Goal: Transaction & Acquisition: Purchase product/service

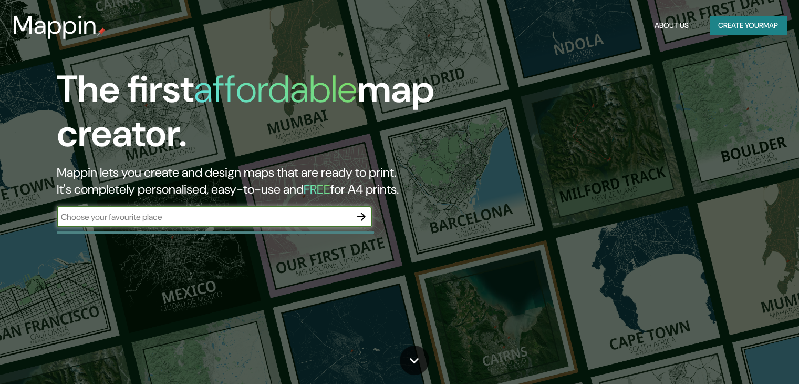
click at [297, 217] on input "text" at bounding box center [204, 217] width 294 height 12
type input "Qurétaro"
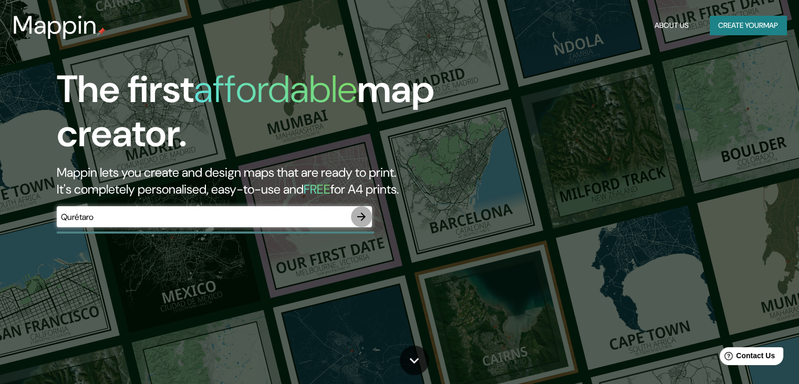
click at [368, 219] on button "button" at bounding box center [361, 216] width 21 height 21
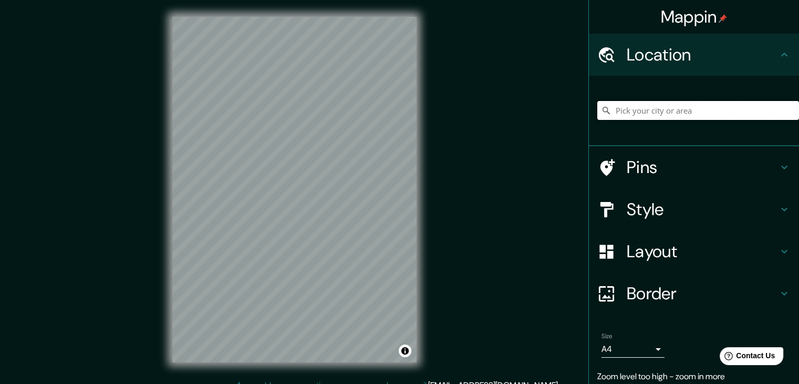
click at [641, 105] on input "Pick your city or area" at bounding box center [699, 110] width 202 height 19
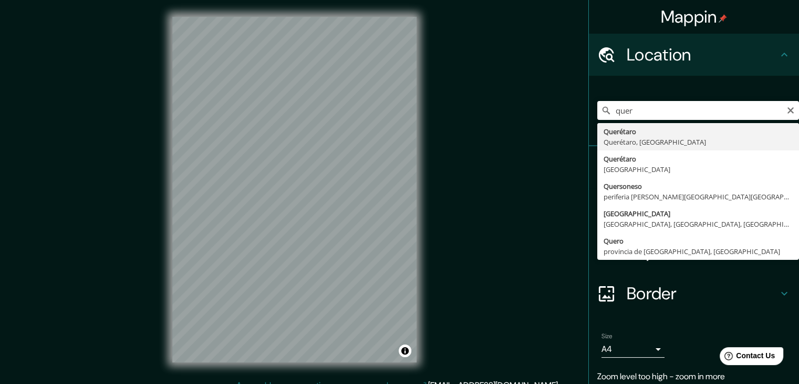
type input "Querétaro, [GEOGRAPHIC_DATA], [GEOGRAPHIC_DATA]"
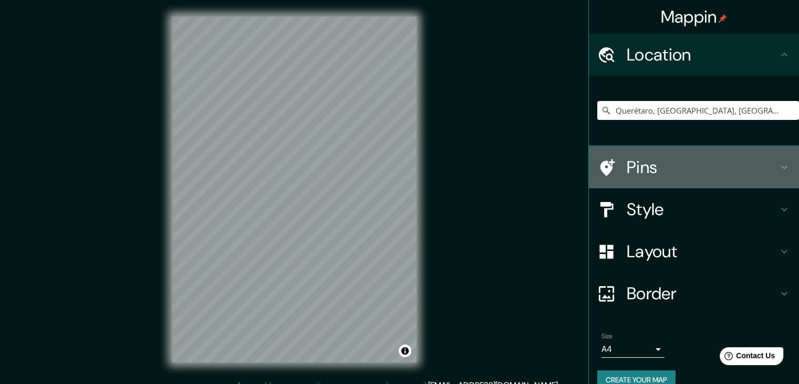
click at [778, 166] on icon at bounding box center [784, 167] width 13 height 13
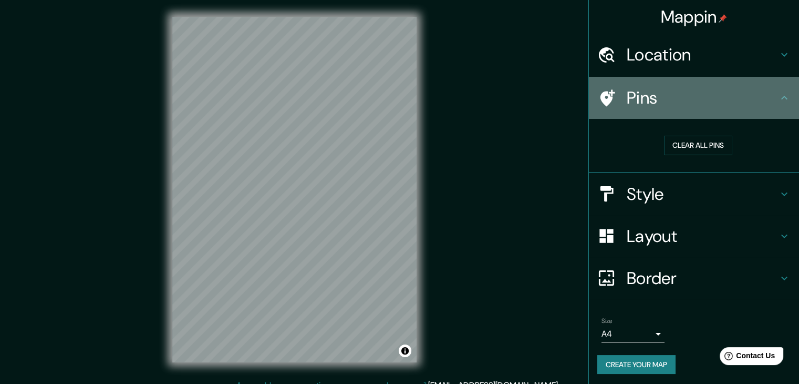
click at [763, 101] on h4 "Pins" at bounding box center [702, 97] width 151 height 21
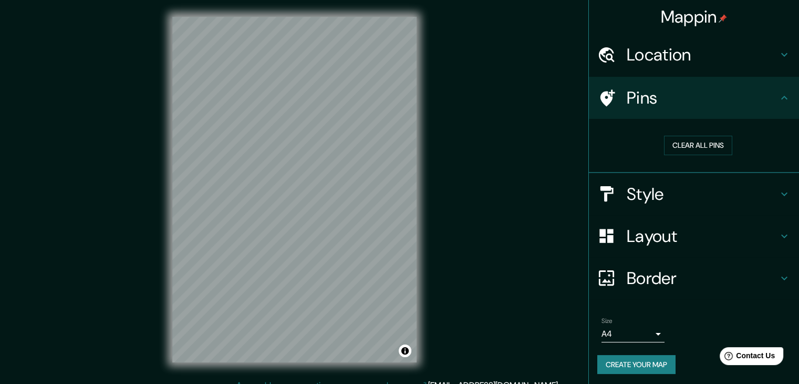
click at [778, 100] on icon at bounding box center [784, 97] width 13 height 13
click at [784, 93] on div "Pins" at bounding box center [694, 98] width 210 height 42
click at [778, 198] on icon at bounding box center [784, 194] width 13 height 13
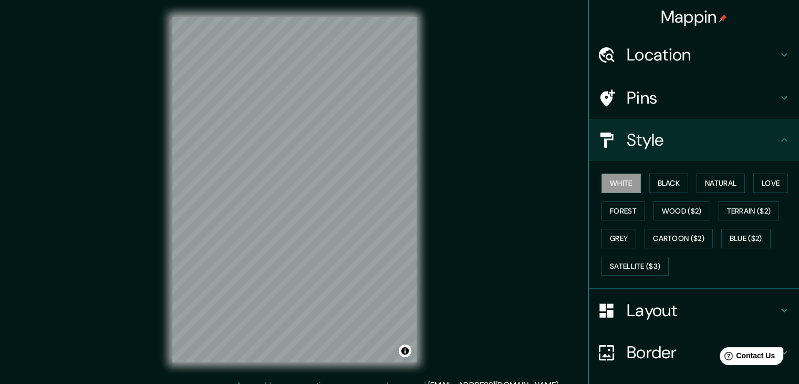
click at [778, 309] on icon at bounding box center [784, 310] width 13 height 13
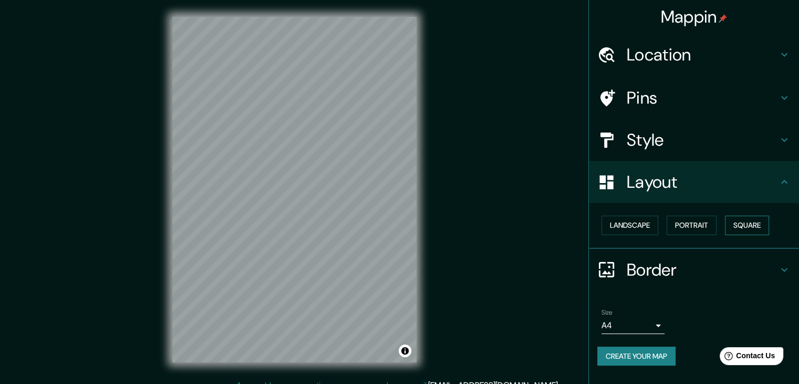
click at [750, 228] on button "Square" at bounding box center [747, 224] width 44 height 19
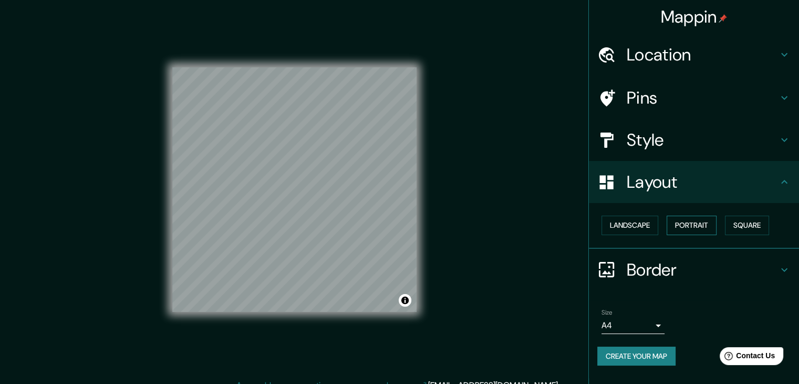
click at [709, 222] on button "Portrait" at bounding box center [692, 224] width 50 height 19
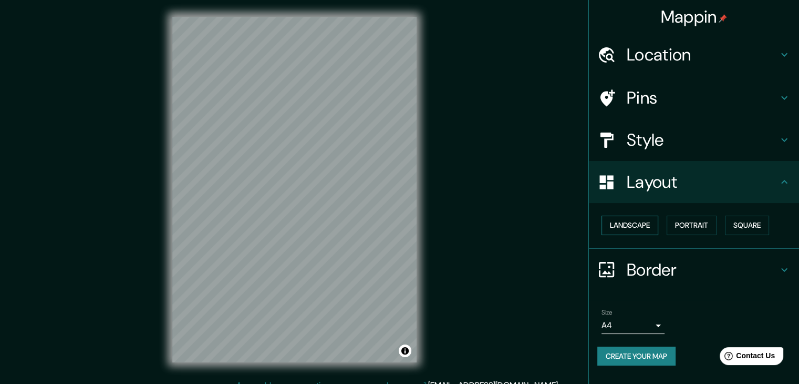
click at [636, 224] on button "Landscape" at bounding box center [630, 224] width 57 height 19
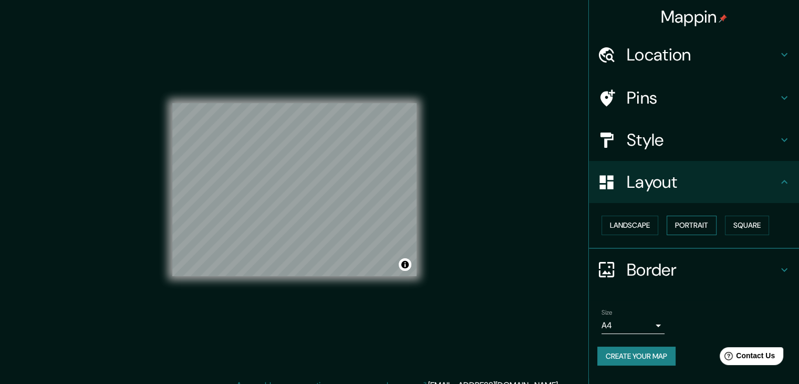
click at [698, 227] on button "Portrait" at bounding box center [692, 224] width 50 height 19
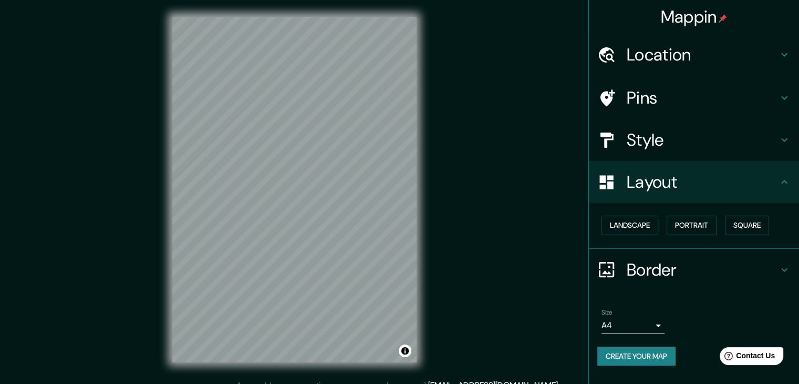
click at [732, 269] on h4 "Border" at bounding box center [702, 269] width 151 height 21
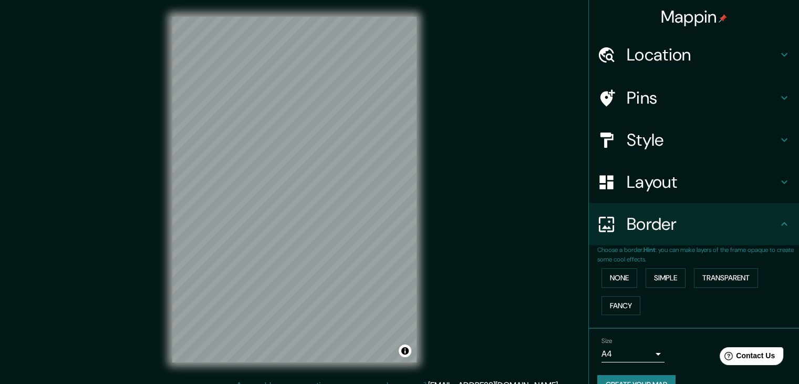
scroll to position [22, 0]
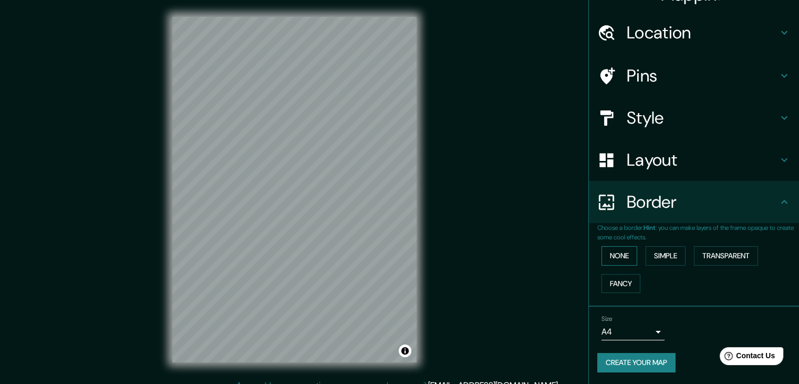
click at [613, 257] on button "None" at bounding box center [620, 255] width 36 height 19
click at [661, 261] on button "Simple" at bounding box center [666, 255] width 40 height 19
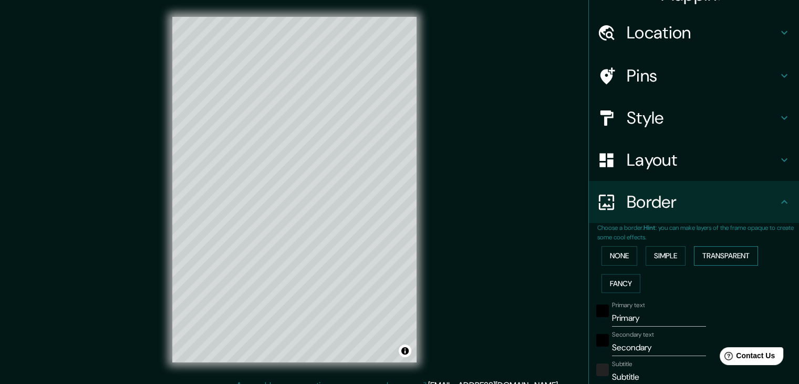
click at [716, 254] on button "Transparent" at bounding box center [726, 255] width 64 height 19
click at [623, 282] on button "Fancy" at bounding box center [621, 283] width 39 height 19
click at [612, 255] on button "None" at bounding box center [620, 255] width 36 height 19
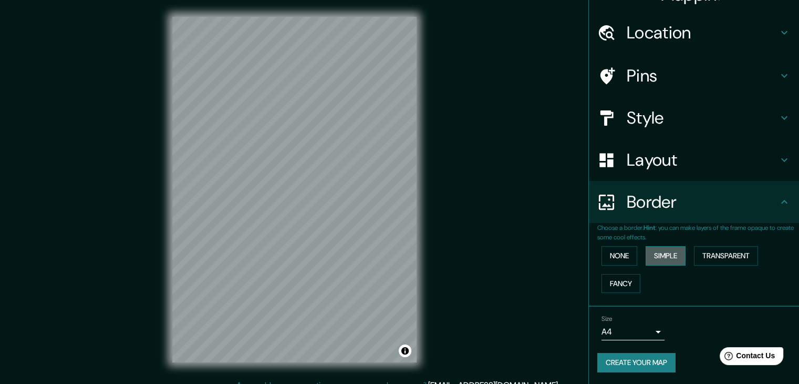
click at [646, 256] on button "Simple" at bounding box center [666, 255] width 40 height 19
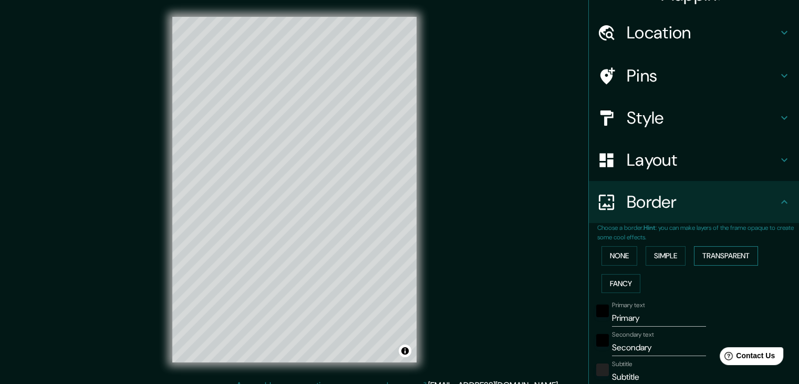
click at [702, 262] on button "Transparent" at bounding box center [726, 255] width 64 height 19
click at [660, 256] on button "Simple" at bounding box center [666, 255] width 40 height 19
click at [739, 37] on h4 "Location" at bounding box center [702, 32] width 151 height 21
type input "37"
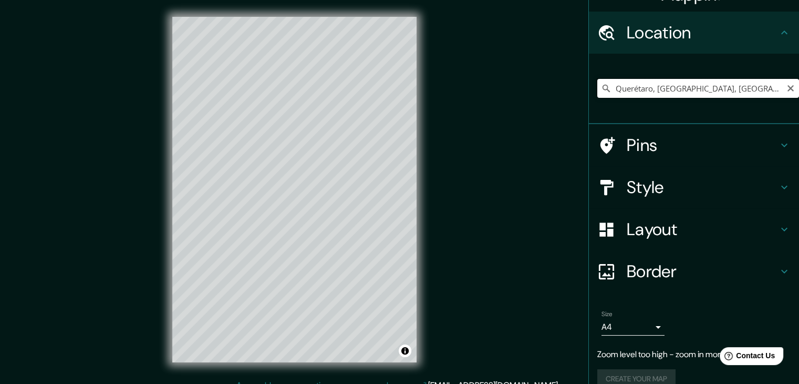
click at [755, 97] on input "Querétaro, [GEOGRAPHIC_DATA], [GEOGRAPHIC_DATA]" at bounding box center [699, 88] width 202 height 19
click at [752, 95] on input "Querétaro, [GEOGRAPHIC_DATA], [GEOGRAPHIC_DATA]" at bounding box center [699, 88] width 202 height 19
click at [788, 90] on icon "Clear" at bounding box center [791, 88] width 6 height 6
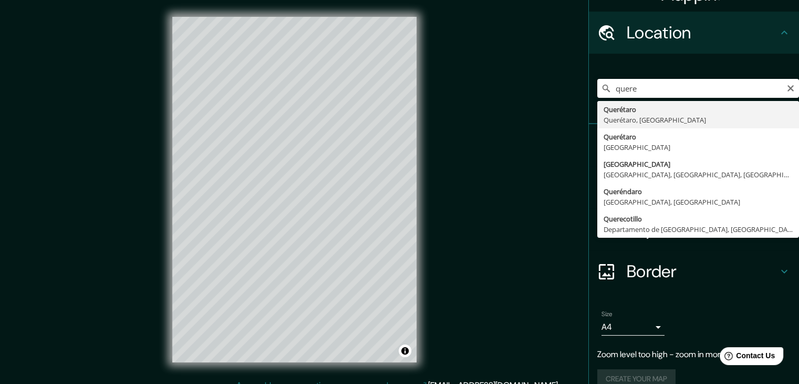
type input "Querétaro, [GEOGRAPHIC_DATA], [GEOGRAPHIC_DATA]"
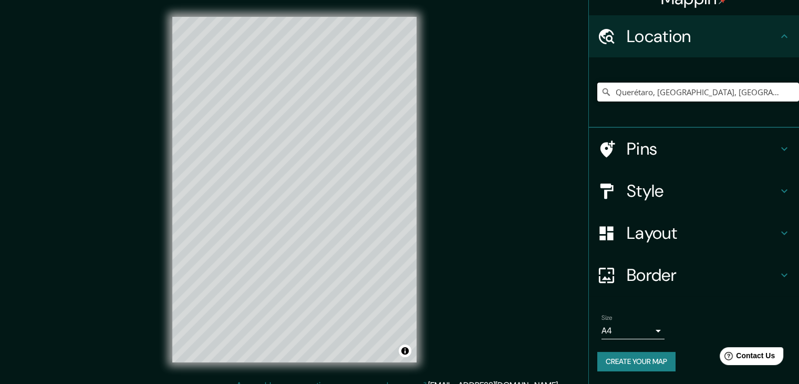
scroll to position [18, 0]
